Goal: Transaction & Acquisition: Obtain resource

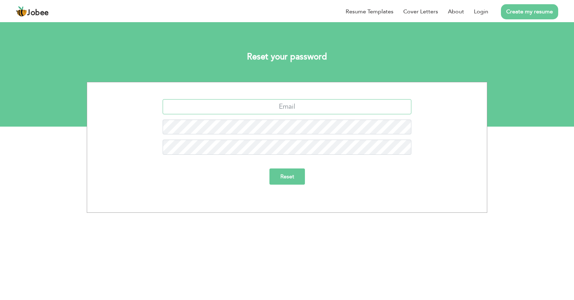
click at [290, 105] on input "text" at bounding box center [287, 106] width 249 height 15
drag, startPoint x: 294, startPoint y: 107, endPoint x: 318, endPoint y: 109, distance: 23.6
click at [318, 109] on input "kainatjamil#098" at bounding box center [287, 106] width 249 height 15
type input "kainatjamil8633@gmail.com"
click at [287, 175] on input "Reset" at bounding box center [286, 176] width 35 height 16
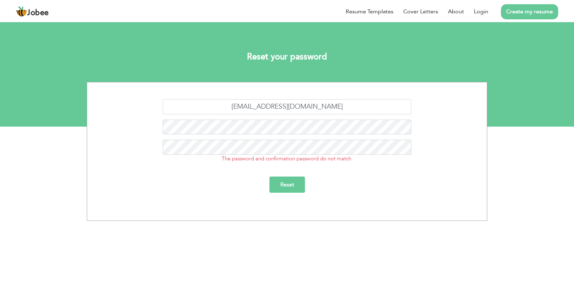
click at [290, 190] on input "Reset" at bounding box center [286, 184] width 35 height 16
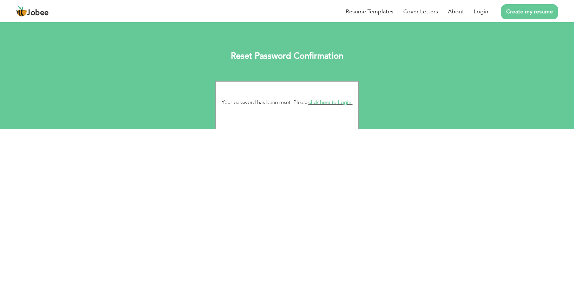
click at [308, 106] on link "click here to Login." at bounding box center [330, 102] width 44 height 7
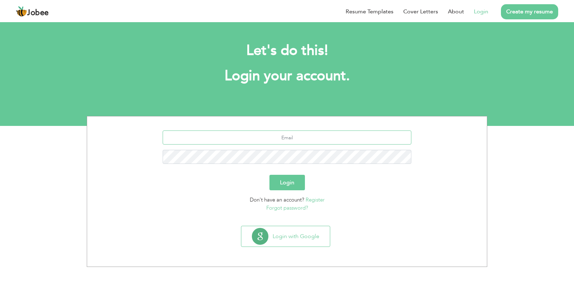
click at [287, 138] on input "text" at bounding box center [287, 137] width 249 height 14
type input "kainatjamil8633@gmail.com"
click at [284, 185] on button "Login" at bounding box center [286, 182] width 35 height 15
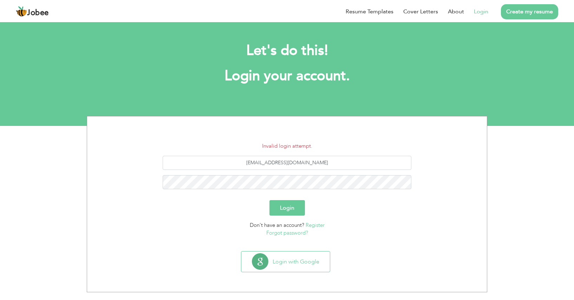
click at [291, 209] on button "Login" at bounding box center [286, 207] width 35 height 15
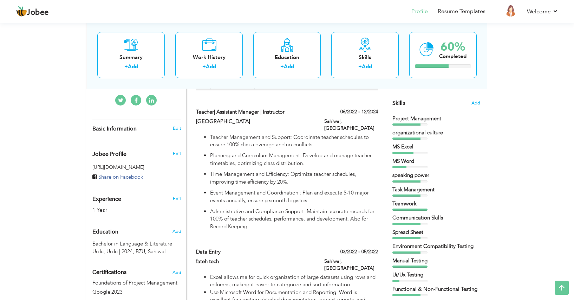
scroll to position [170, 0]
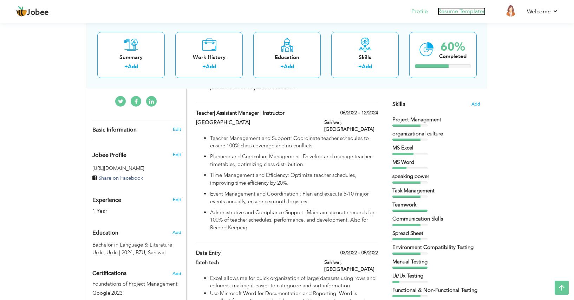
click at [459, 12] on link "Resume Templates" at bounding box center [462, 11] width 48 height 8
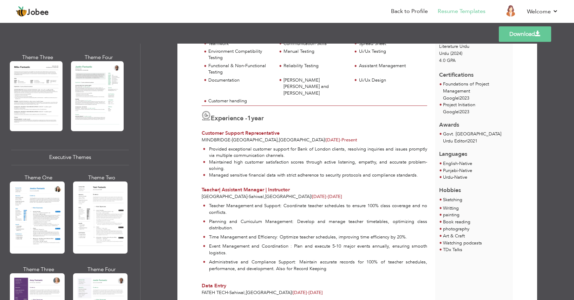
scroll to position [340, 0]
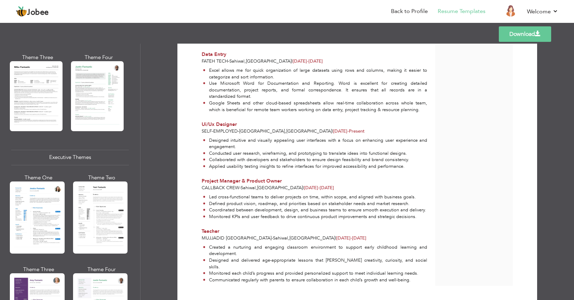
click at [530, 35] on link "Download" at bounding box center [525, 33] width 52 height 15
